Goal: Transaction & Acquisition: Purchase product/service

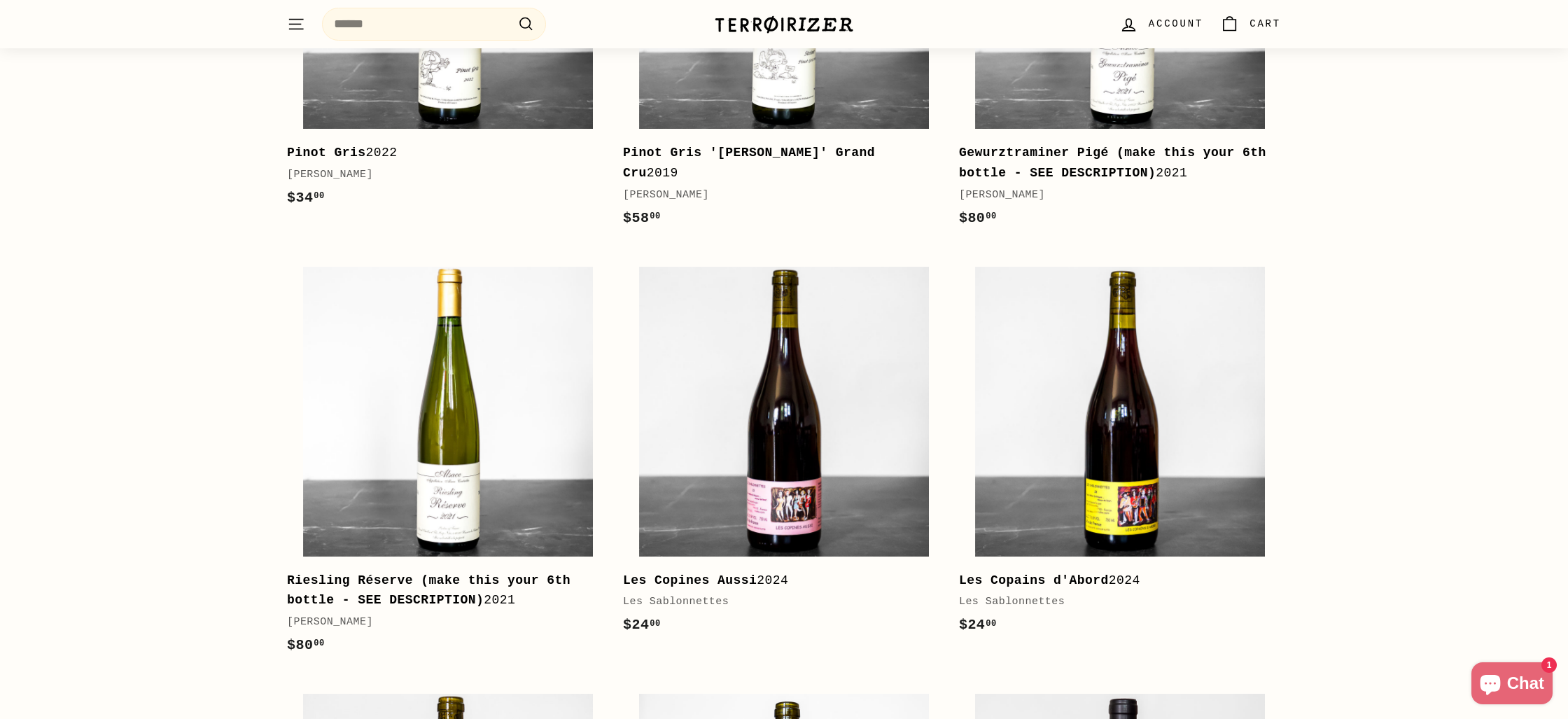
scroll to position [953, 0]
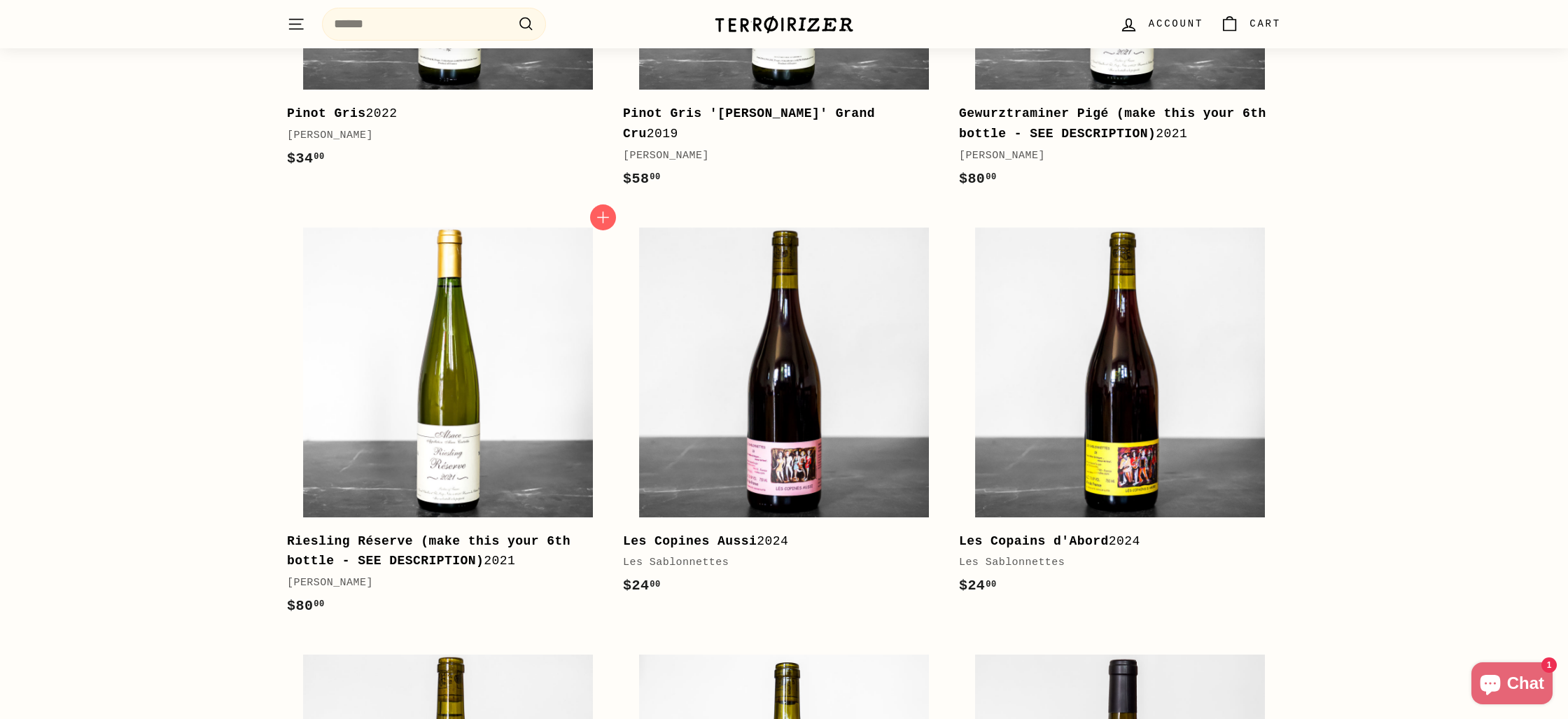
click at [439, 339] on img at bounding box center [448, 373] width 290 height 290
click at [1131, 120] on b "Gewurztraminer Pigé (make this your 6th bottle - SEE DESCRIPTION)" at bounding box center [1113, 124] width 307 height 34
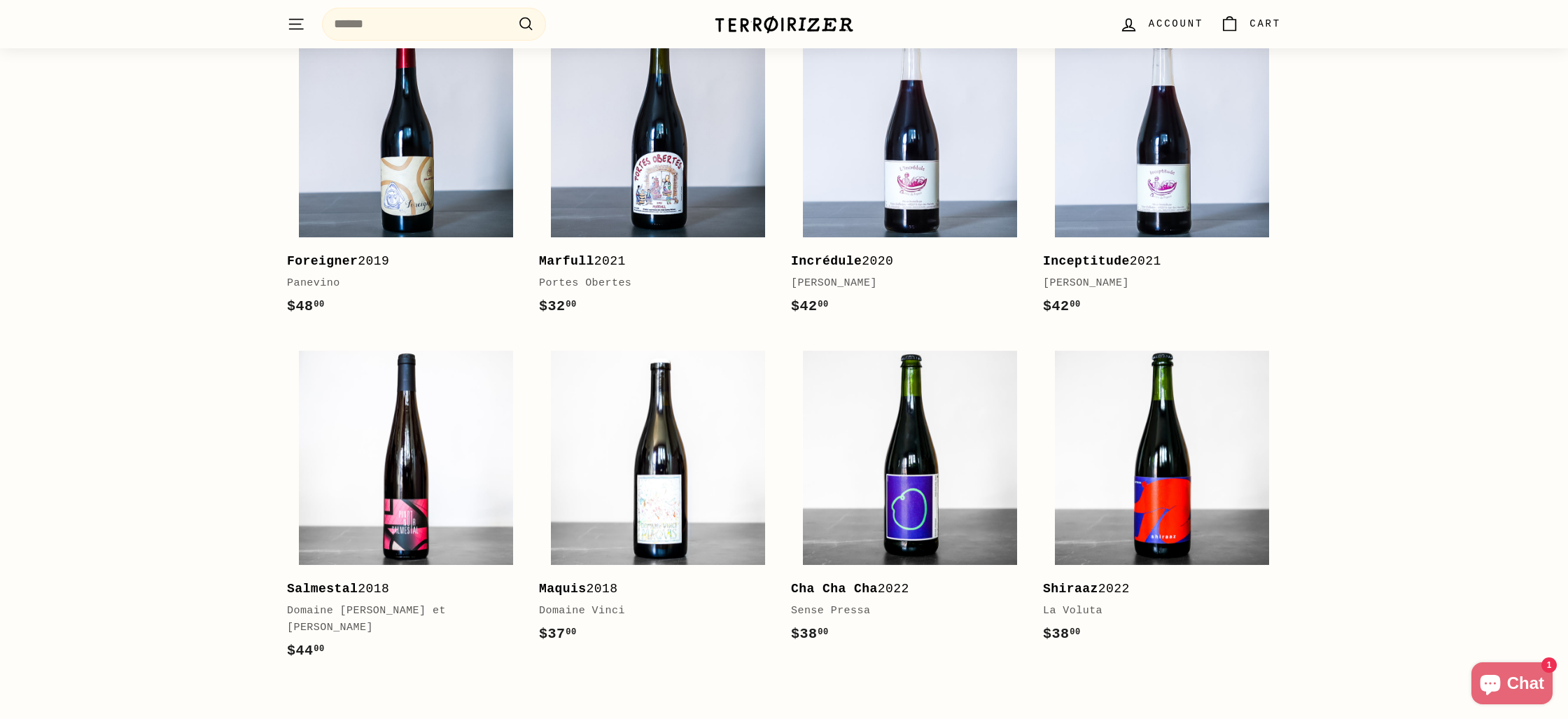
scroll to position [2610, 0]
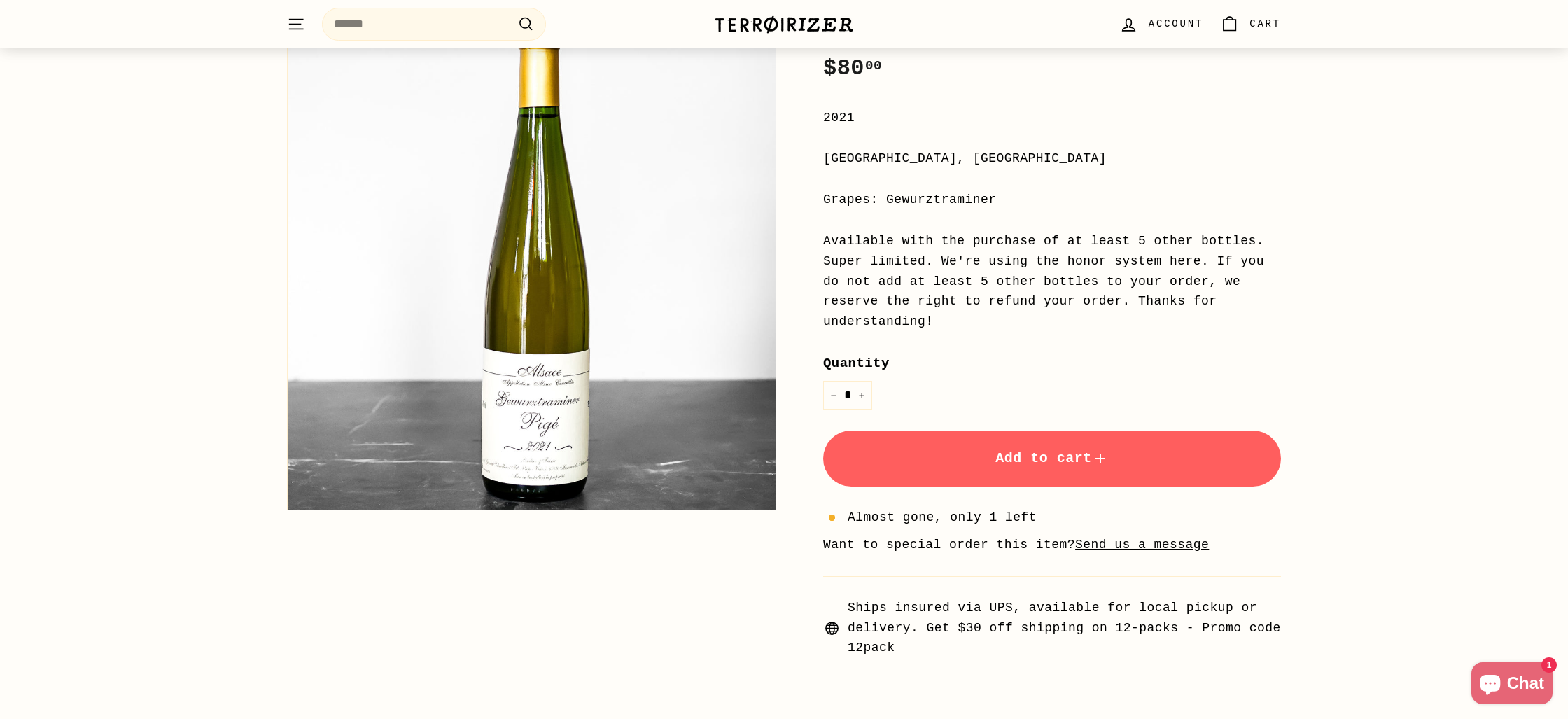
scroll to position [264, 0]
